Goal: Transaction & Acquisition: Subscribe to service/newsletter

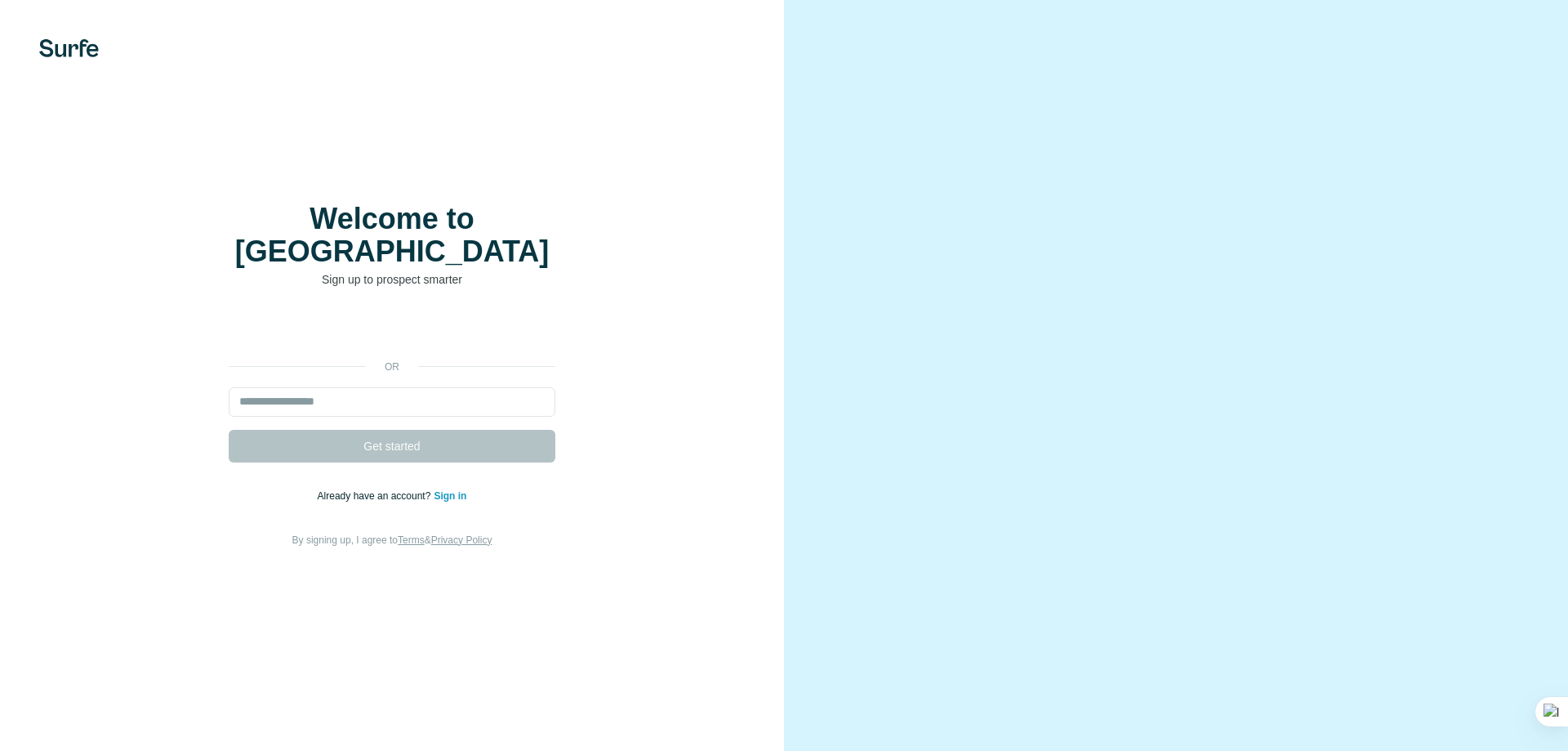
type input "**********"
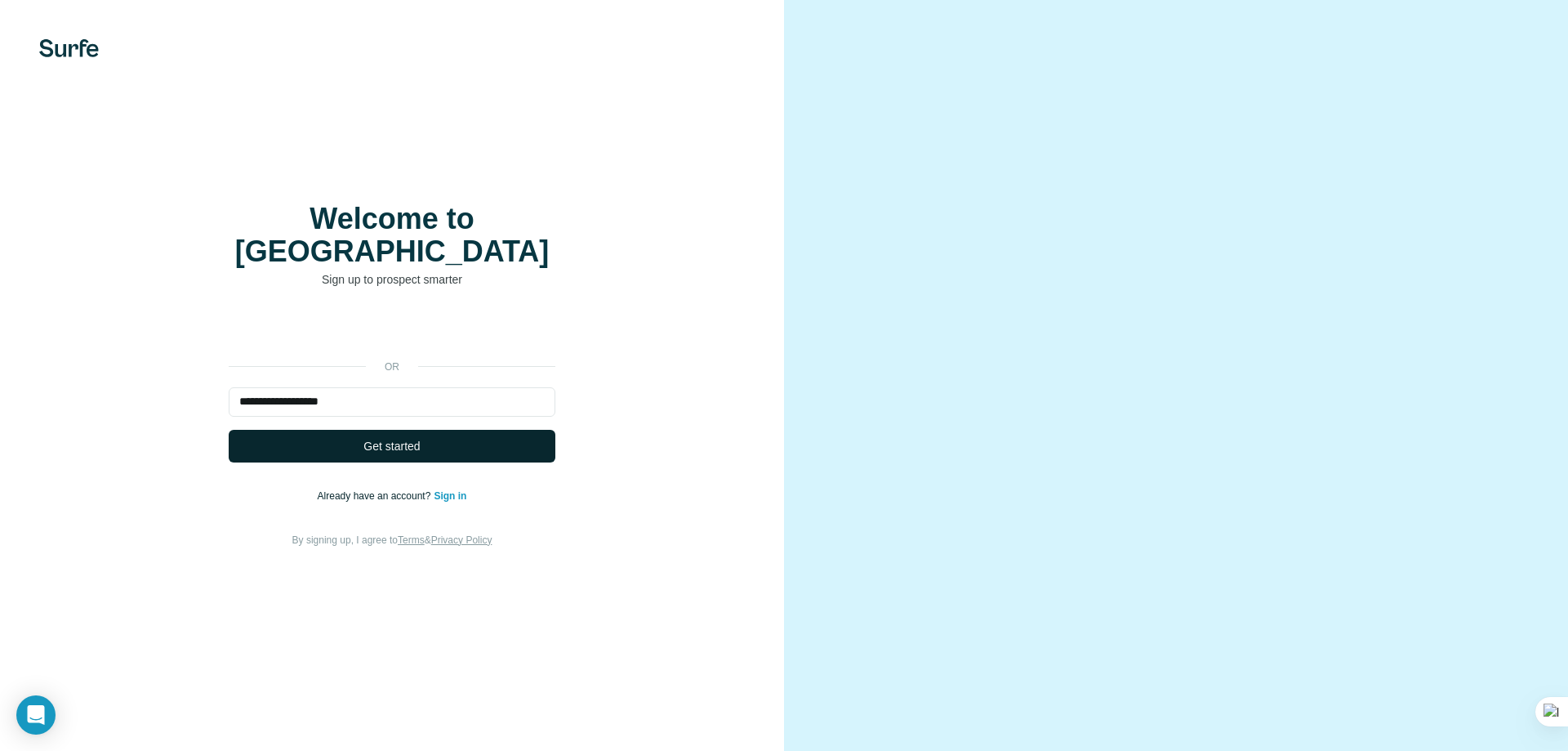
click at [420, 438] on span "Get started" at bounding box center [391, 446] width 57 height 16
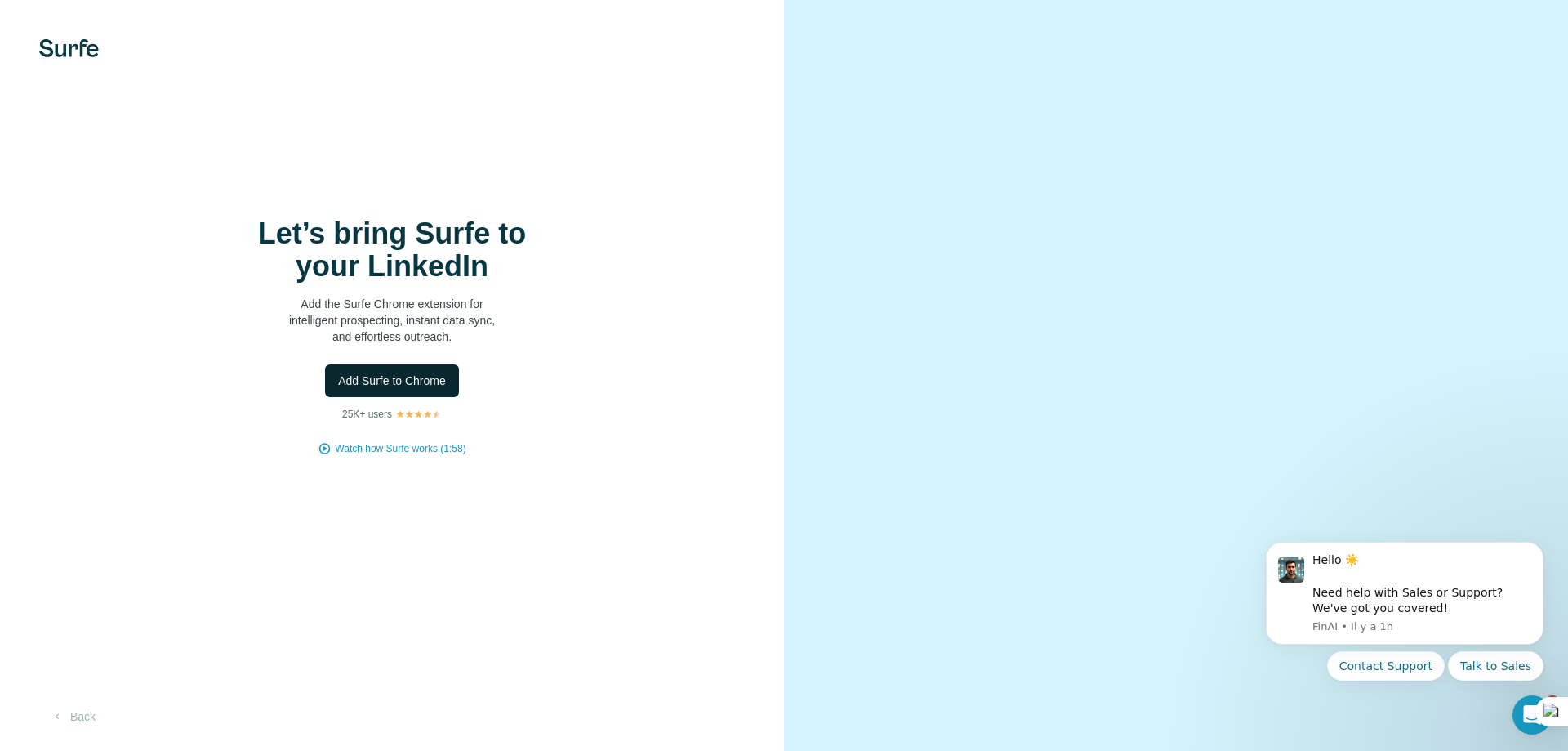
click at [423, 380] on span "Add Surfe to Chrome" at bounding box center [392, 380] width 108 height 16
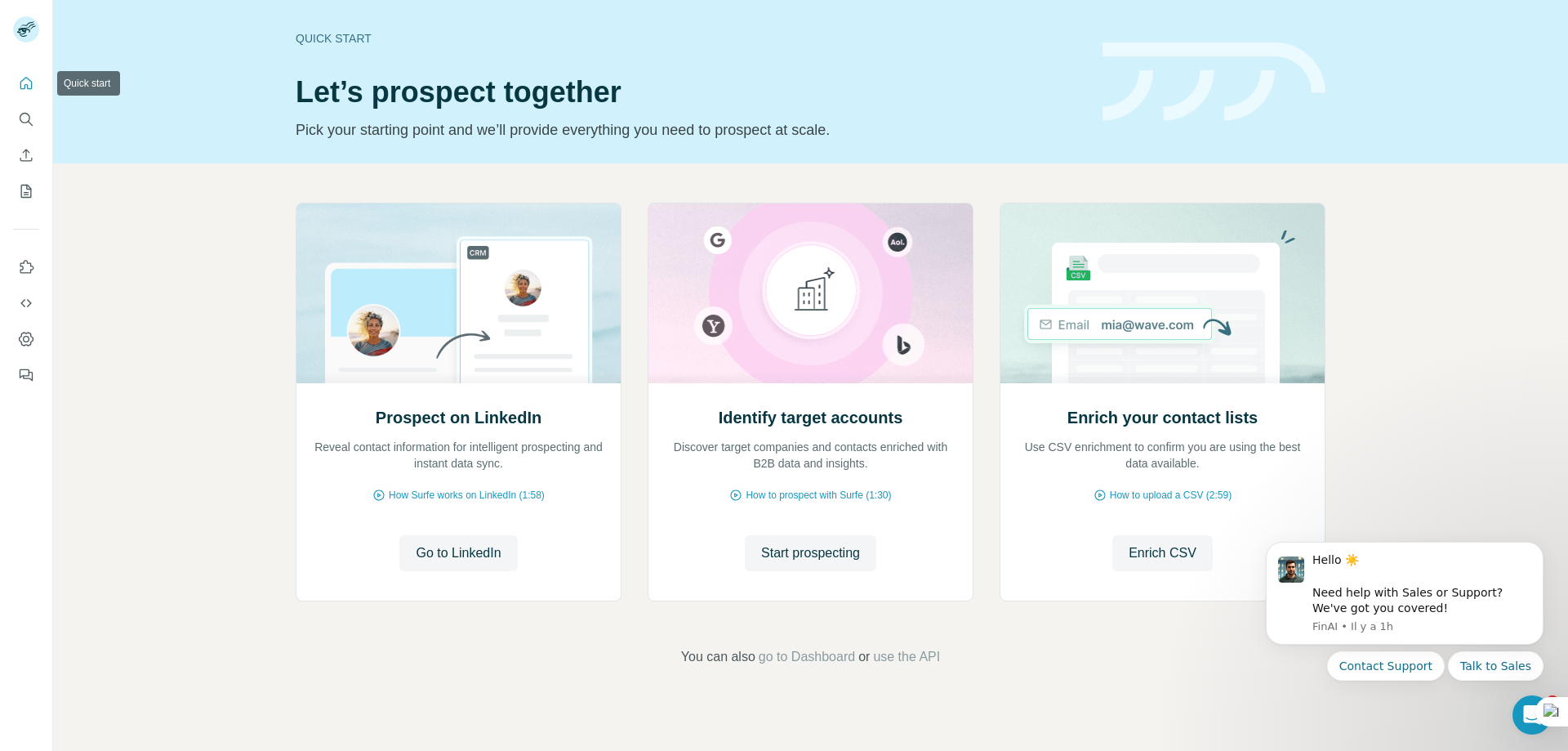
click at [25, 78] on icon "Quick start" at bounding box center [26, 83] width 13 height 13
click at [26, 85] on icon "Quick start" at bounding box center [26, 83] width 13 height 13
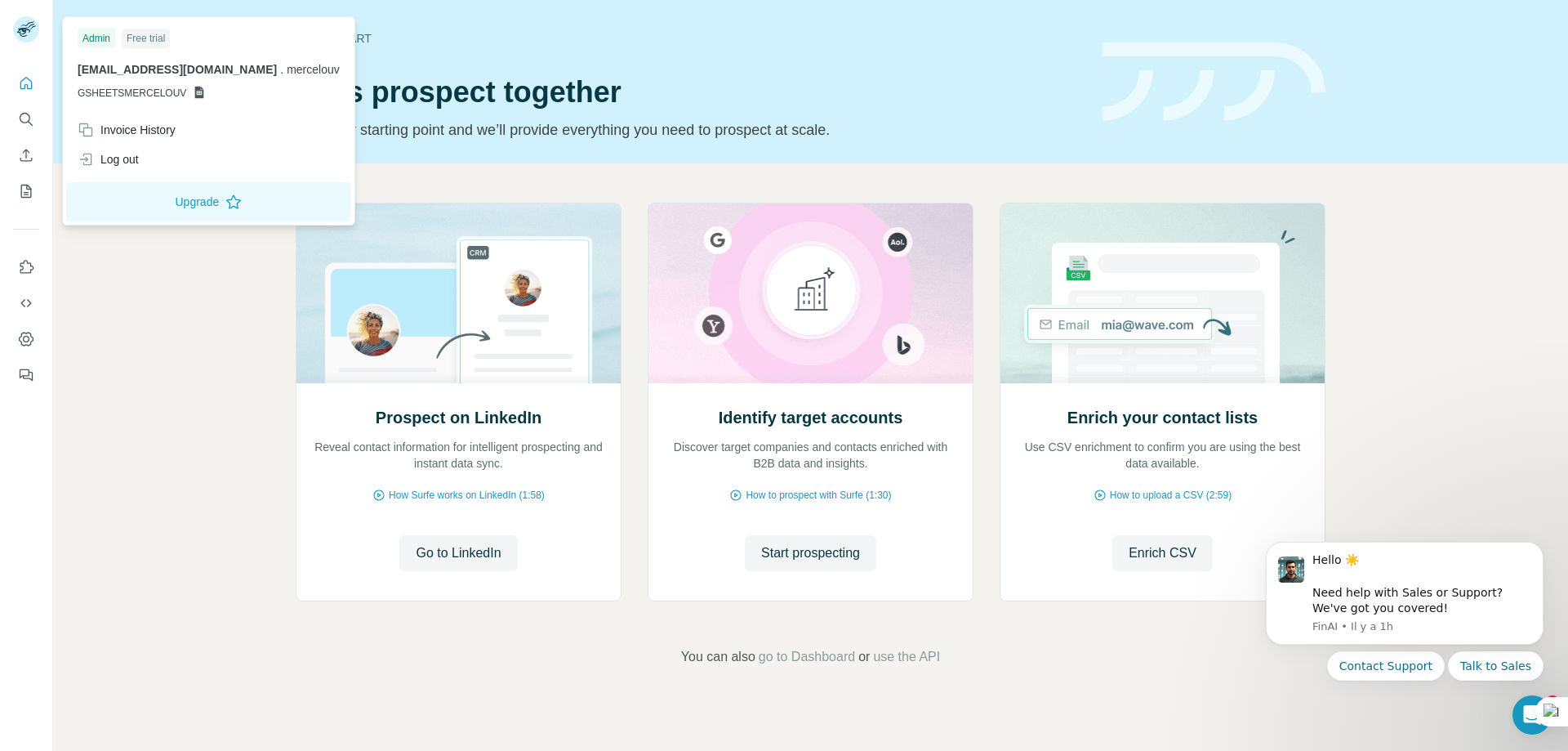
click at [22, 27] on rect at bounding box center [26, 29] width 26 height 26
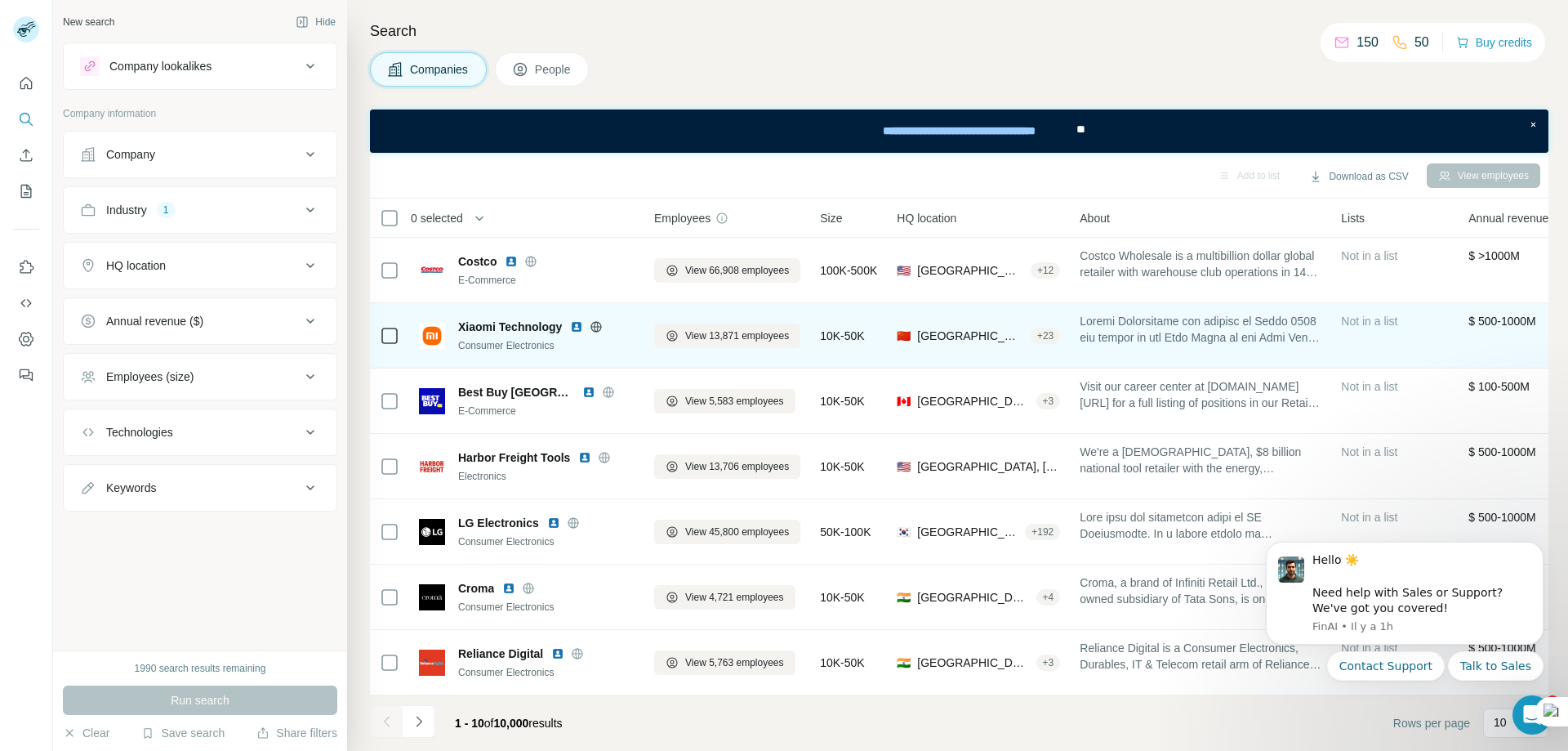
scroll to position [204, 0]
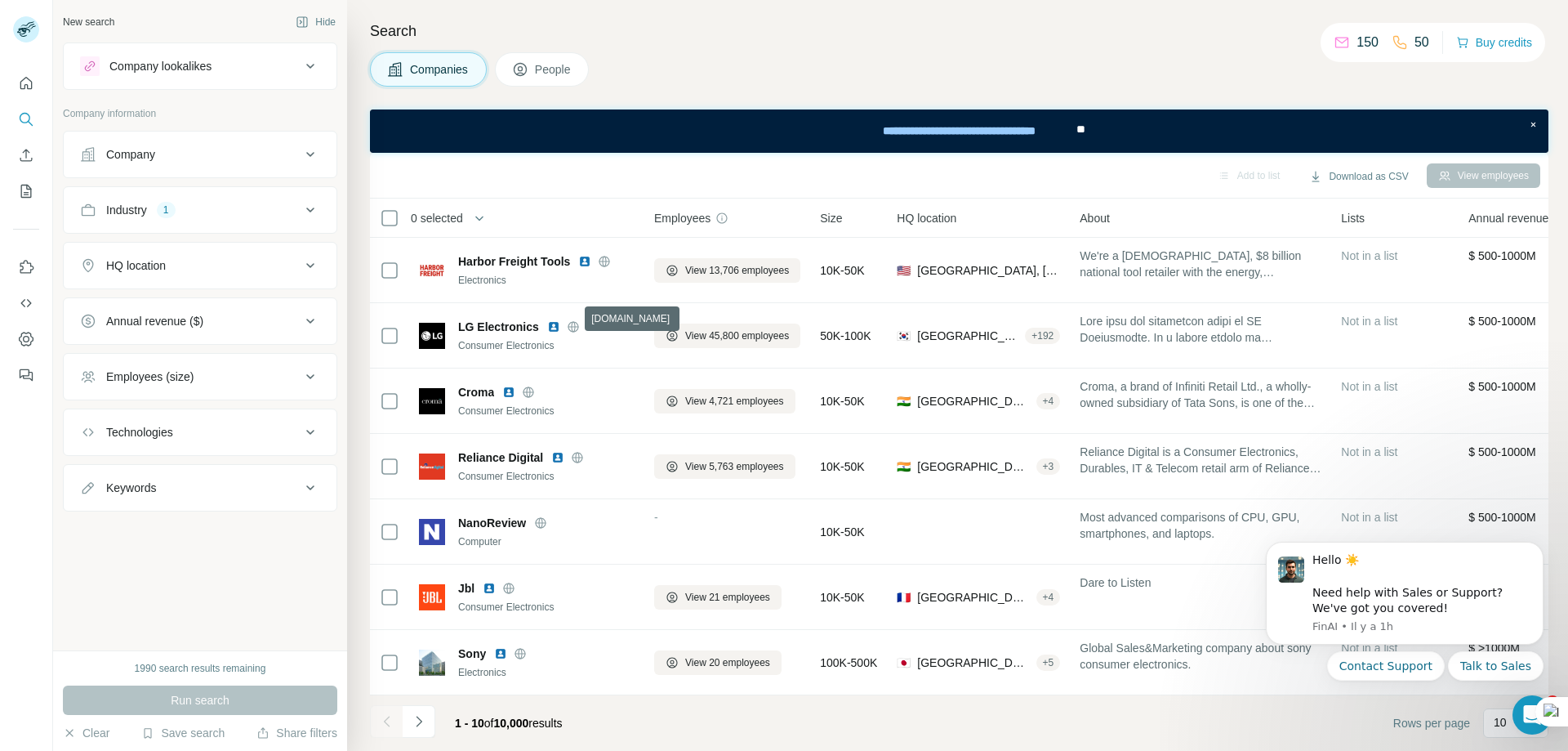
drag, startPoint x: 572, startPoint y: 322, endPoint x: 610, endPoint y: 192, distance: 135.4
click at [610, 192] on div "Add to list Download as CSV View employees" at bounding box center [959, 176] width 1178 height 46
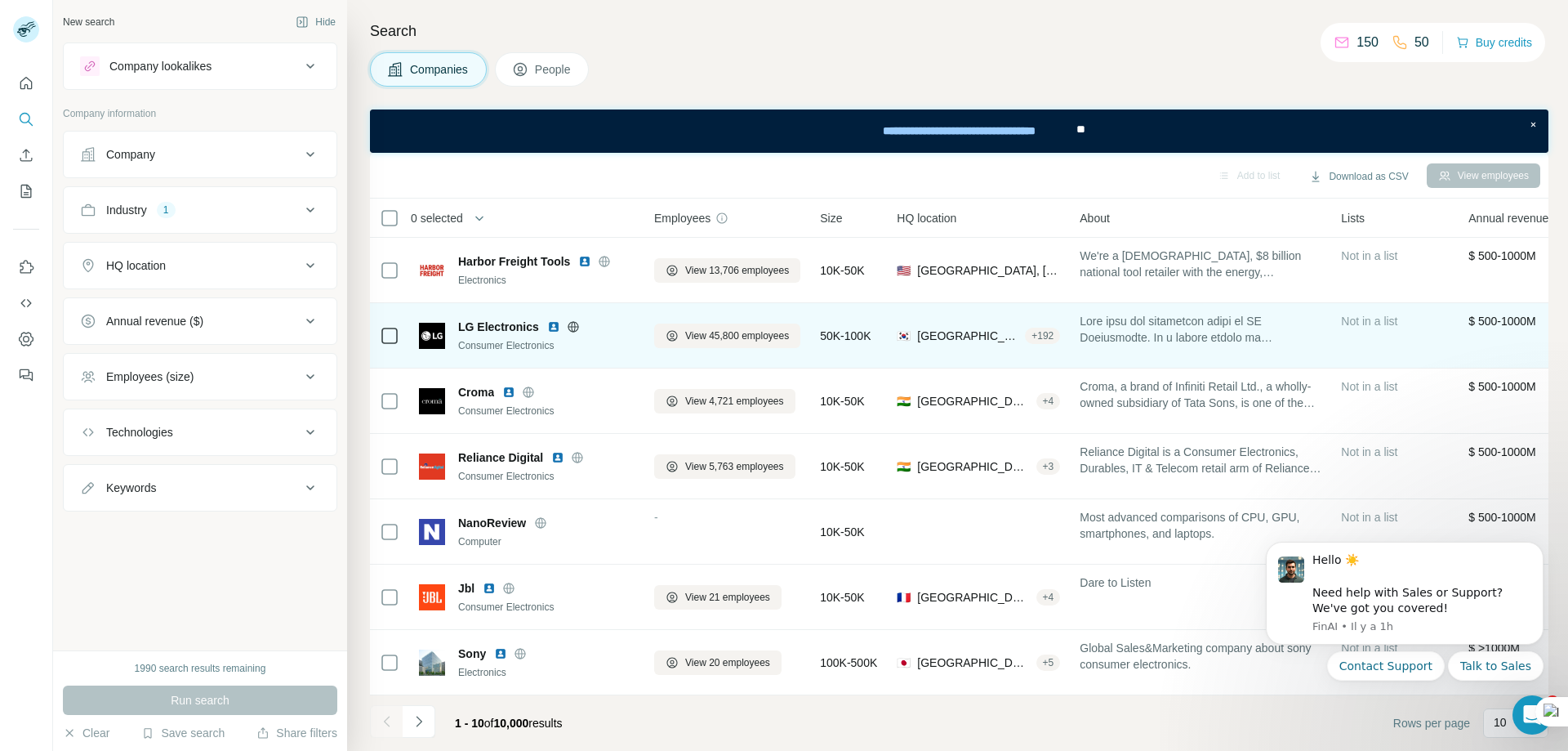
click at [569, 321] on icon at bounding box center [574, 327] width 13 height 13
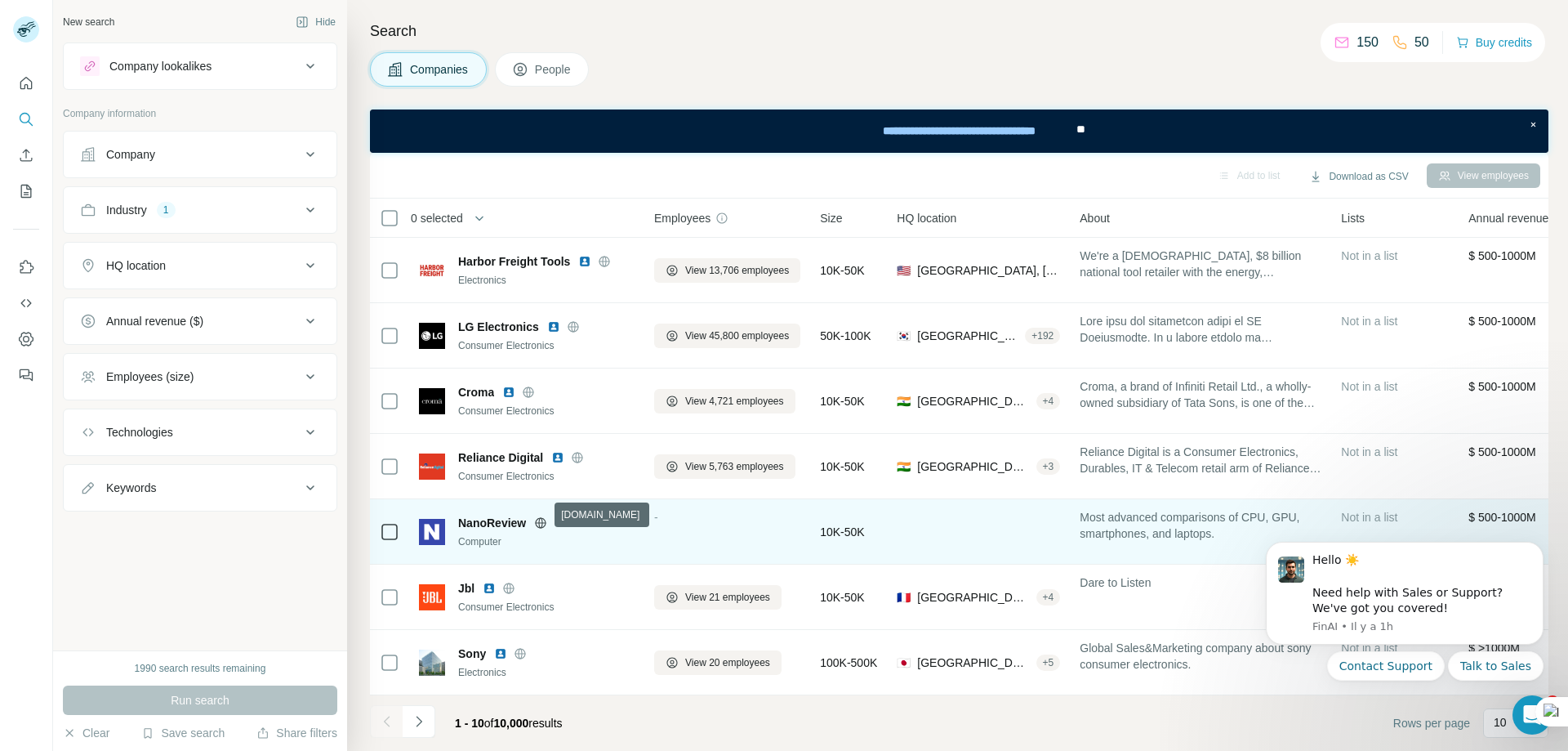
click at [544, 522] on icon at bounding box center [540, 522] width 11 height 1
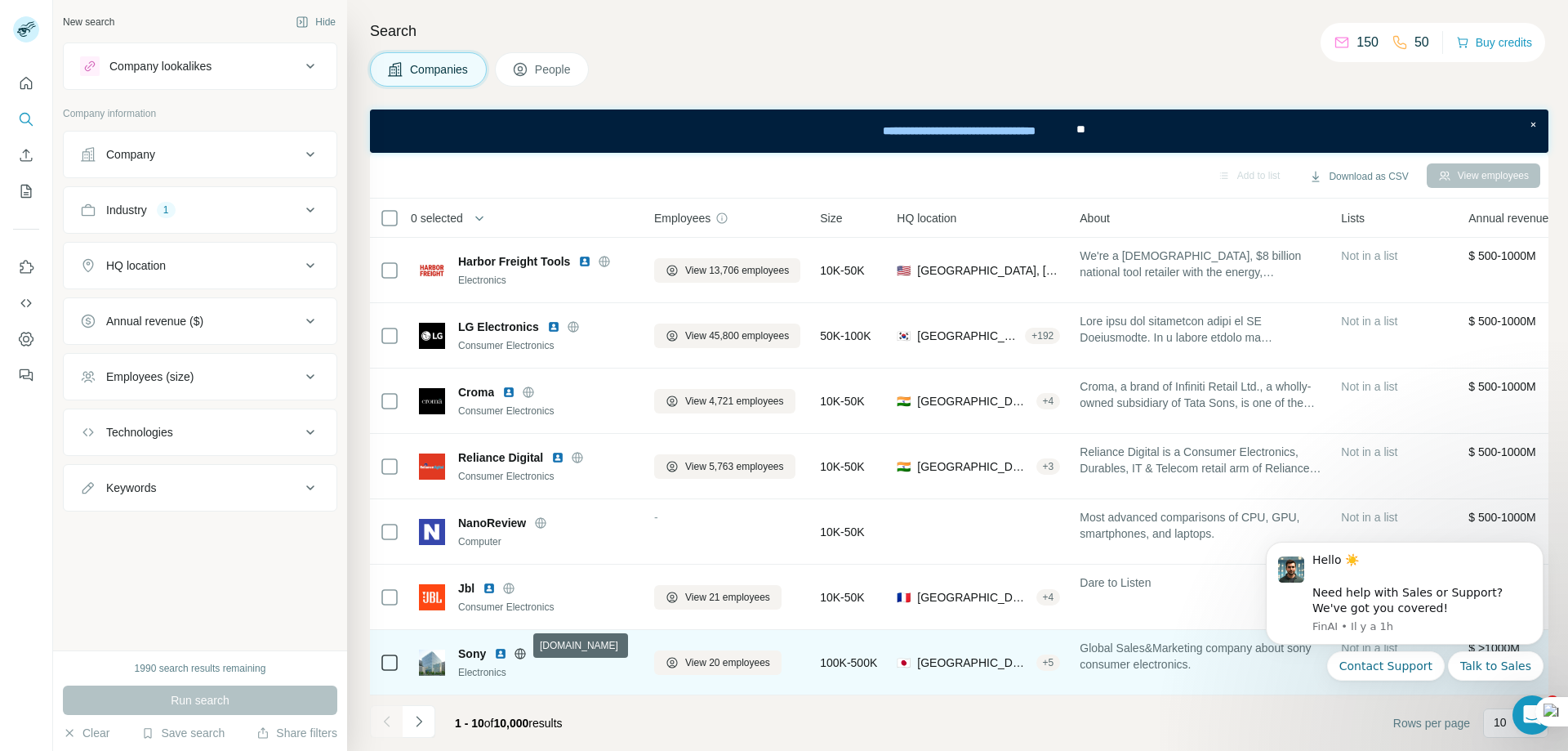
drag, startPoint x: 521, startPoint y: 647, endPoint x: 525, endPoint y: 666, distance: 19.4
click at [525, 668] on div "Electronics" at bounding box center [546, 671] width 176 height 14
click at [519, 648] on icon at bounding box center [521, 653] width 4 height 11
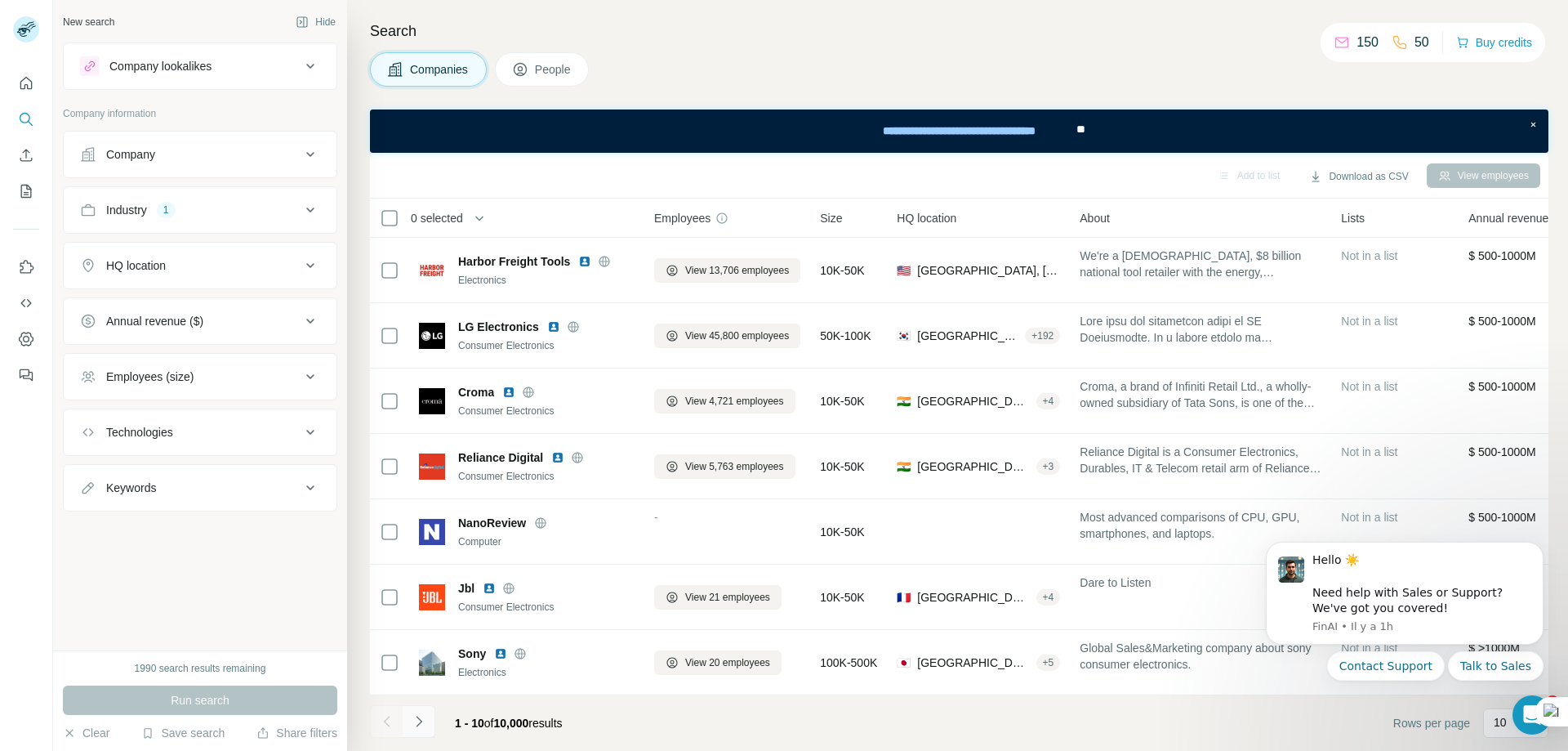
click at [424, 722] on icon "Navigate to next page" at bounding box center [419, 721] width 16 height 16
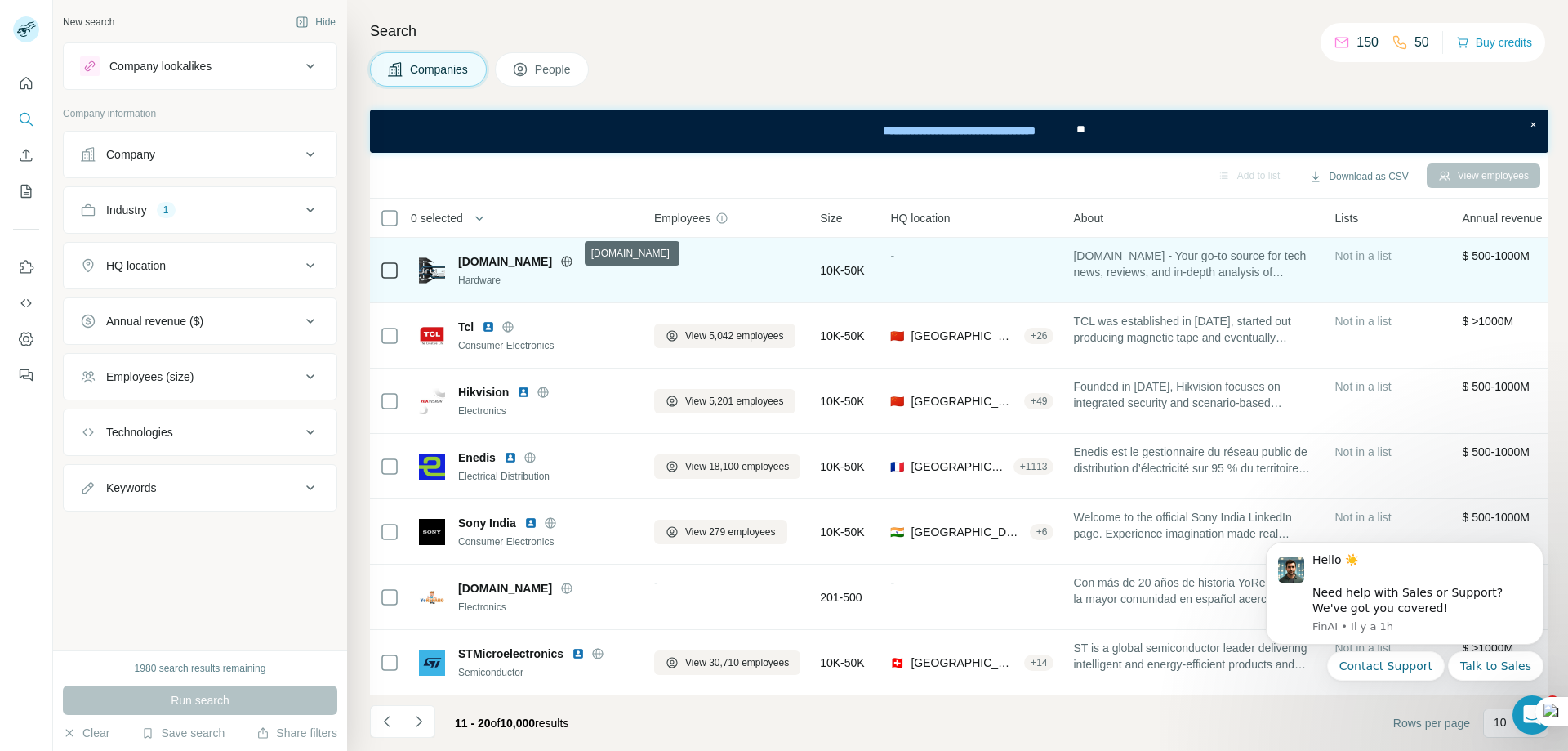
click at [573, 261] on icon at bounding box center [567, 261] width 11 height 1
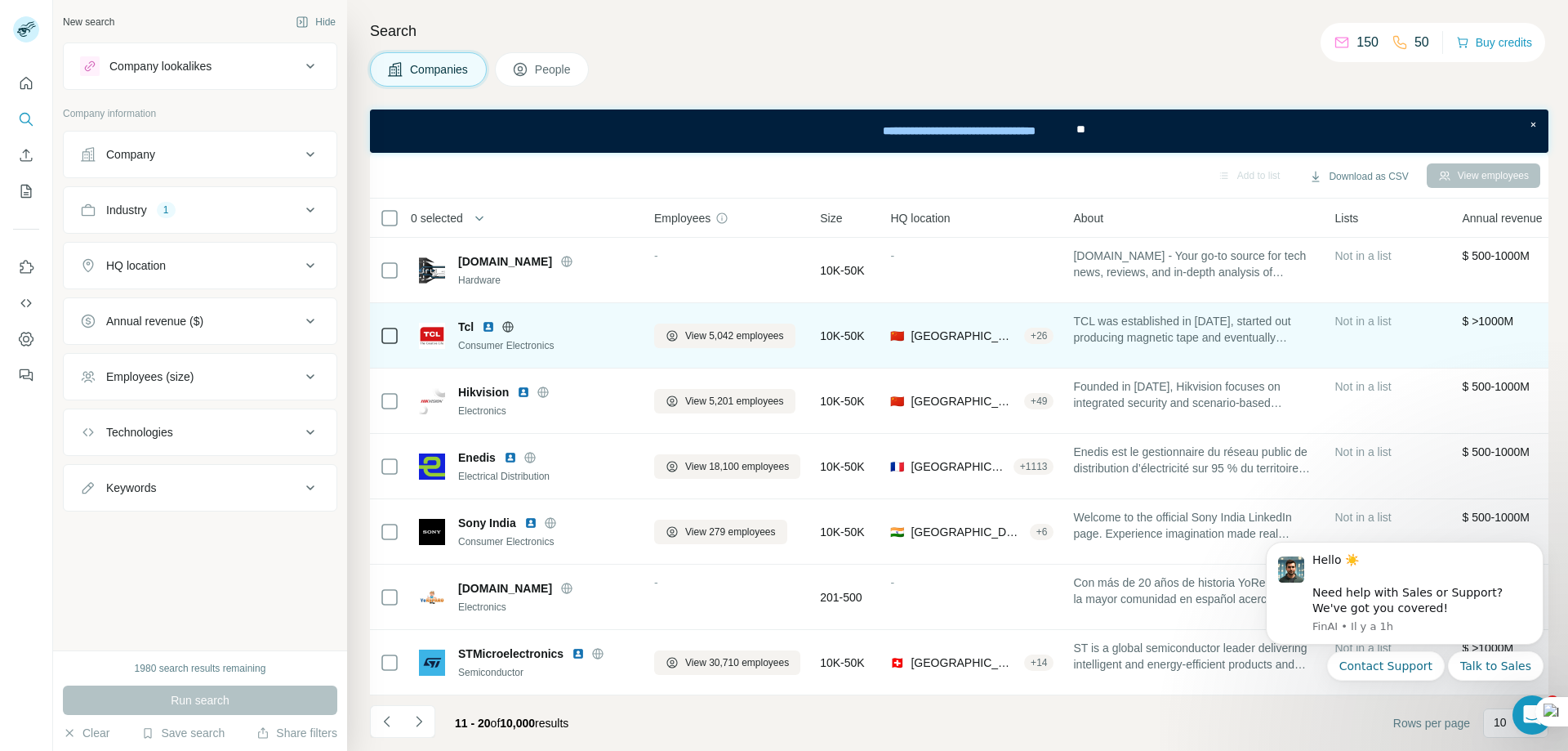
click at [508, 321] on icon at bounding box center [508, 327] width 13 height 13
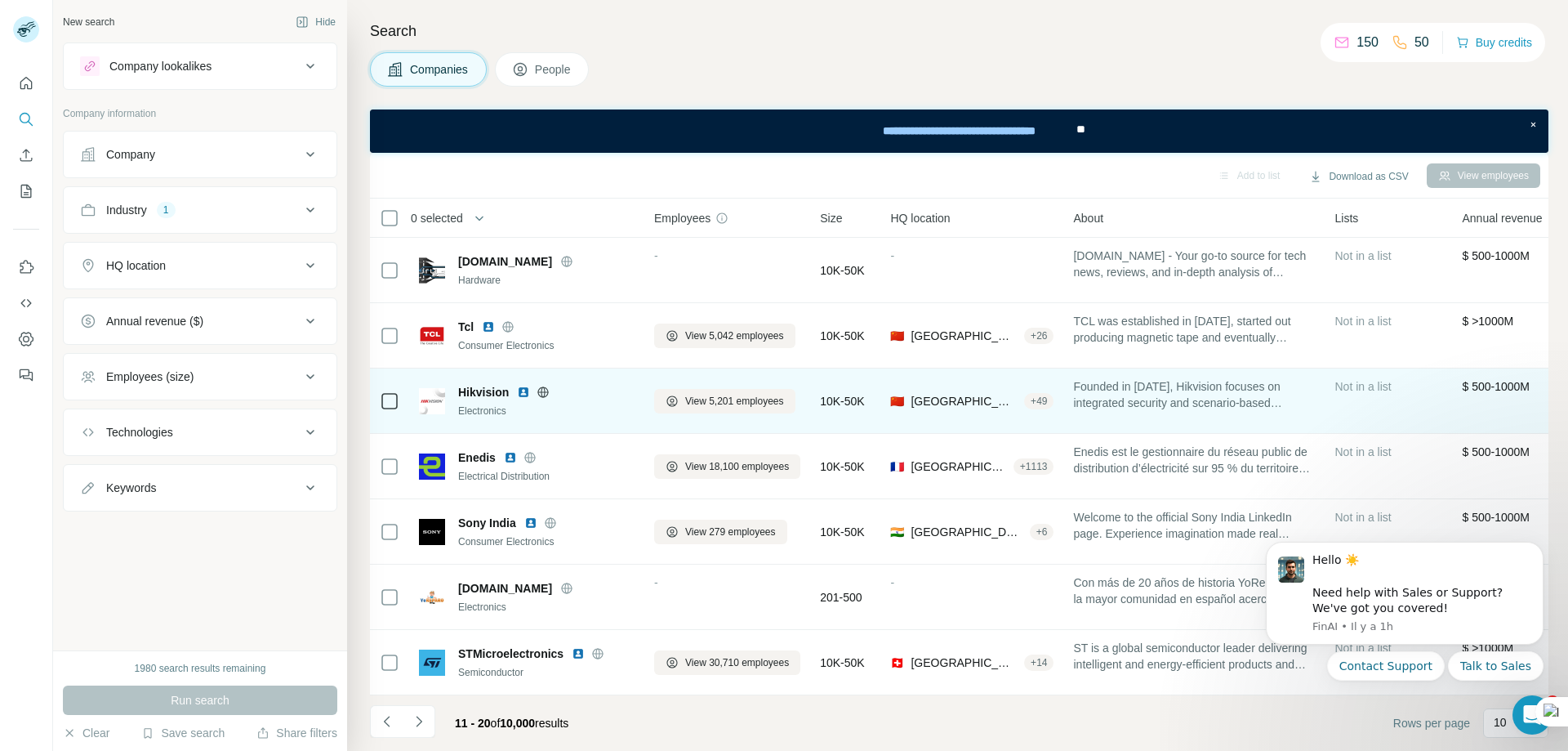
click at [541, 386] on icon at bounding box center [543, 391] width 4 height 11
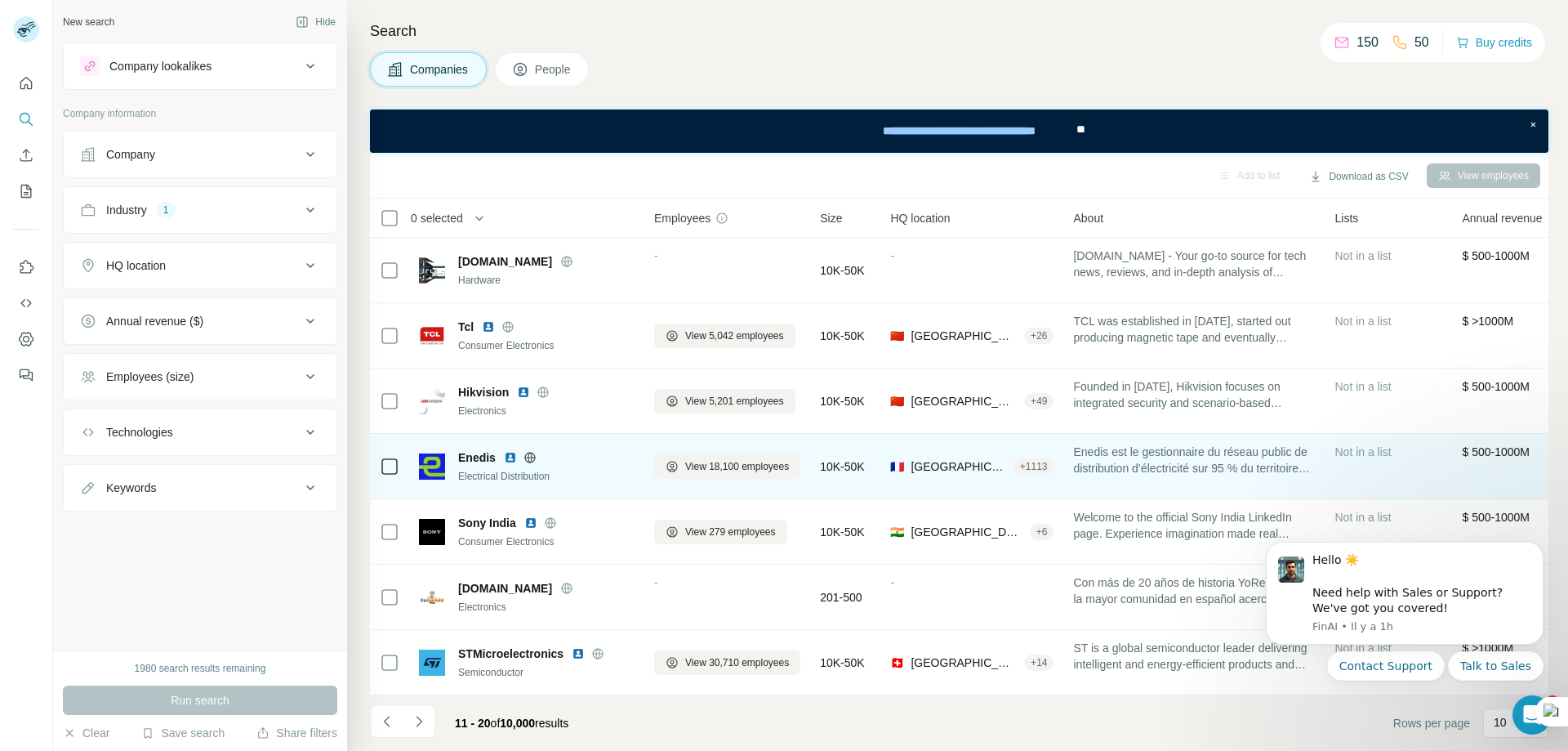
click at [530, 452] on icon at bounding box center [529, 456] width 4 height 11
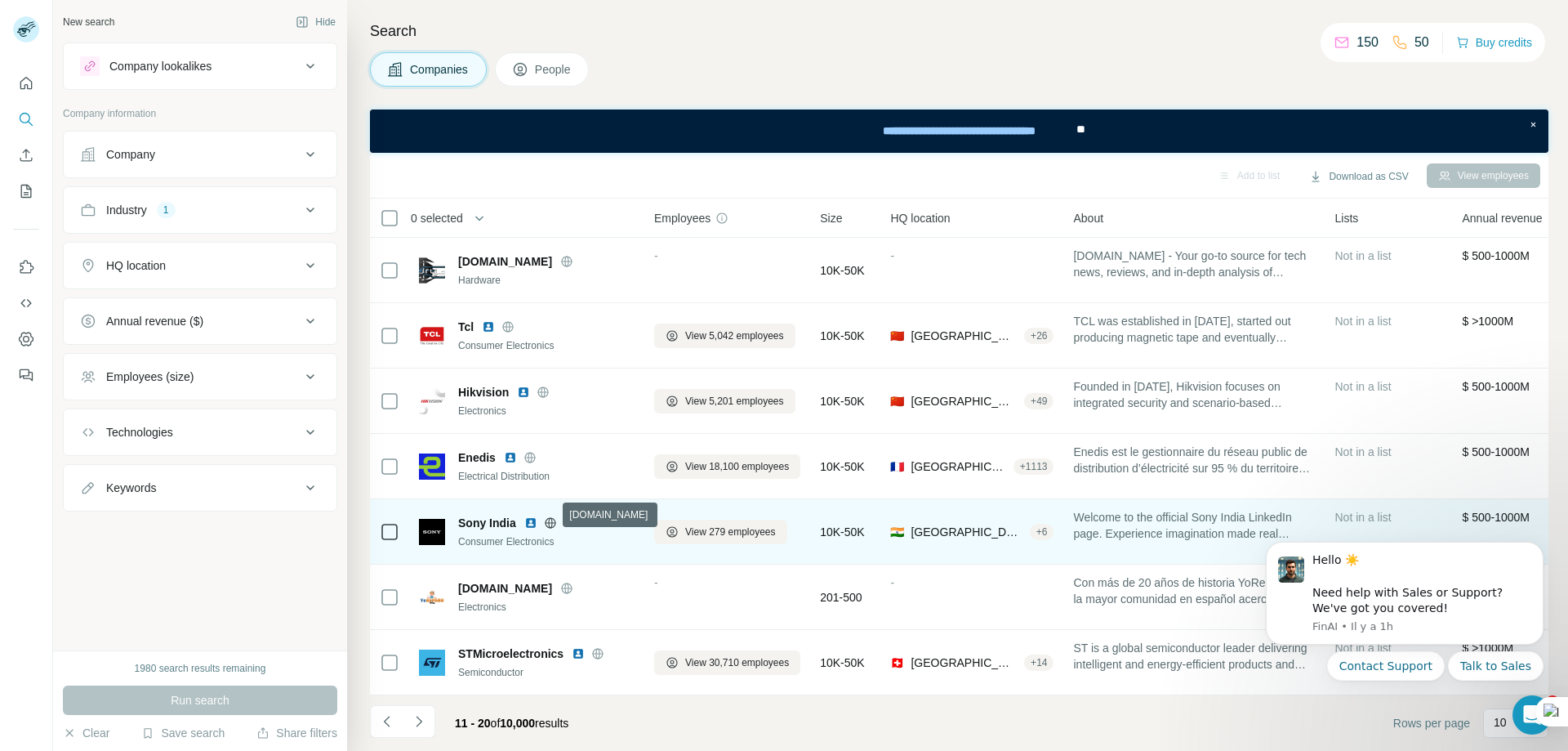
click at [550, 522] on icon at bounding box center [550, 522] width 11 height 1
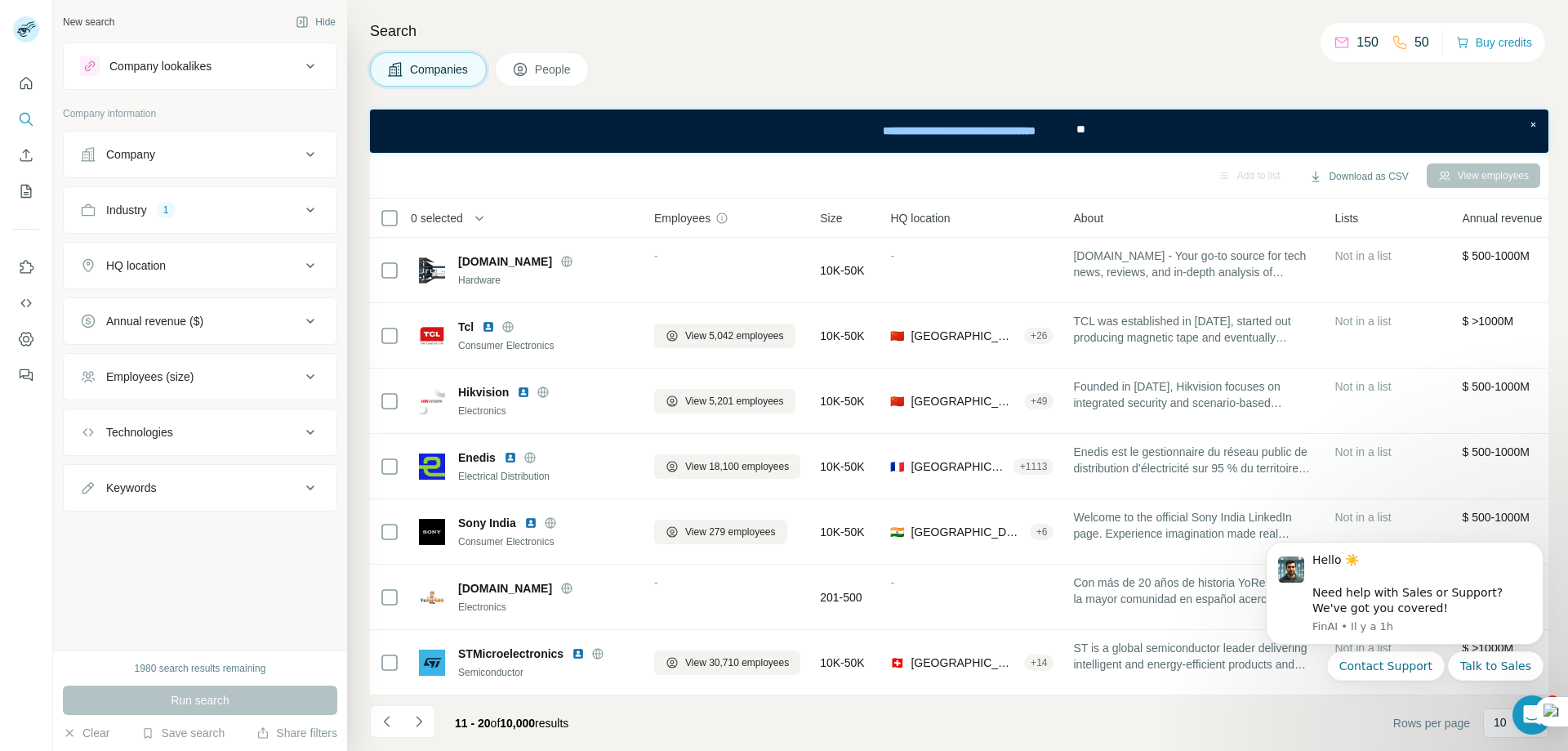
click at [560, 582] on icon at bounding box center [567, 588] width 13 height 13
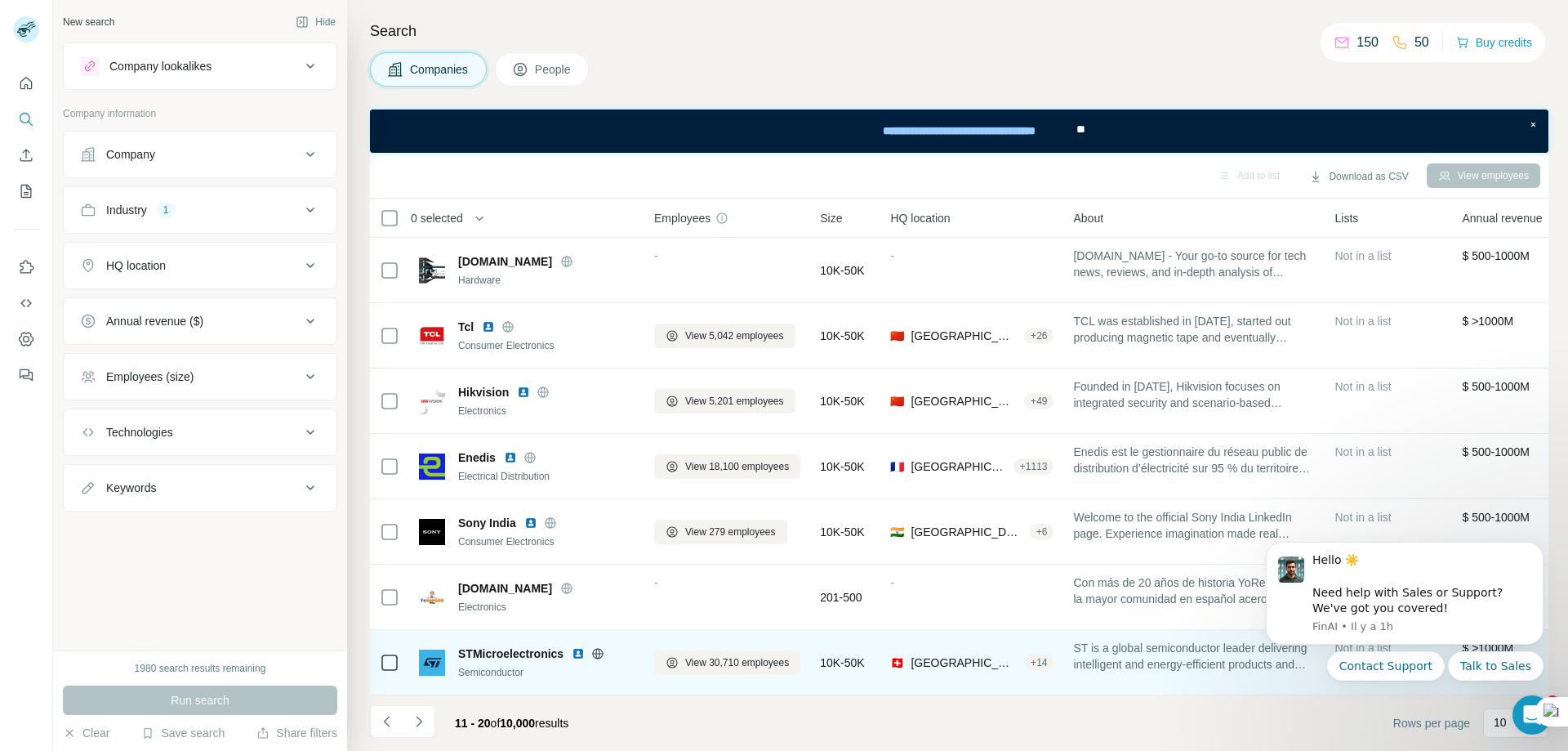
click at [600, 653] on icon at bounding box center [598, 653] width 11 height 1
